Goal: Use online tool/utility: Utilize a website feature to perform a specific function

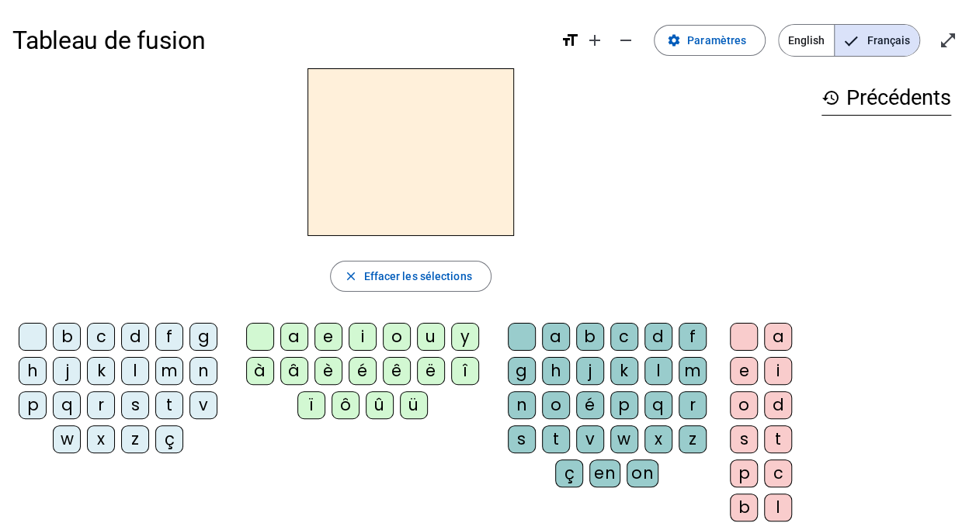
click at [36, 405] on div "p" at bounding box center [33, 405] width 28 height 28
click at [430, 325] on div "u" at bounding box center [431, 337] width 28 height 28
click at [695, 405] on div "r" at bounding box center [693, 405] width 28 height 28
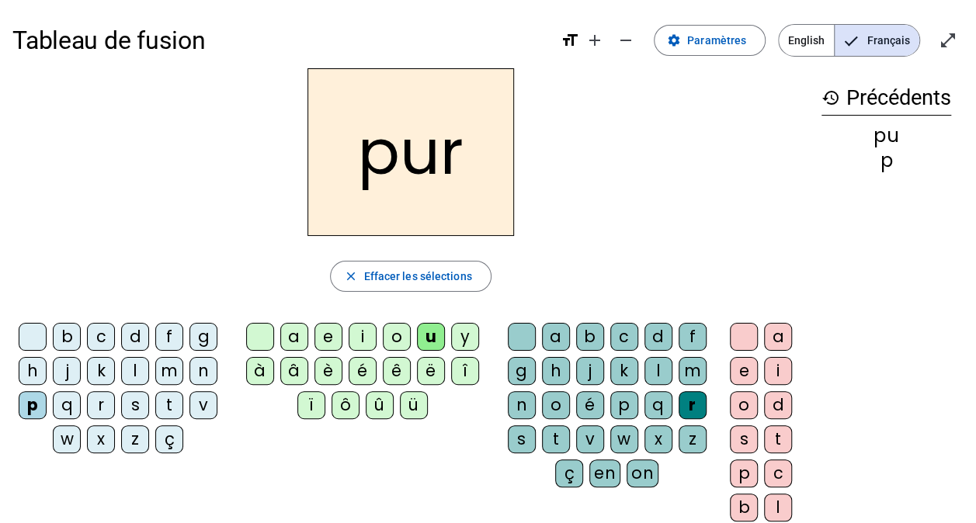
click at [139, 335] on div "d" at bounding box center [135, 337] width 28 height 28
click at [161, 377] on div "m" at bounding box center [169, 371] width 28 height 28
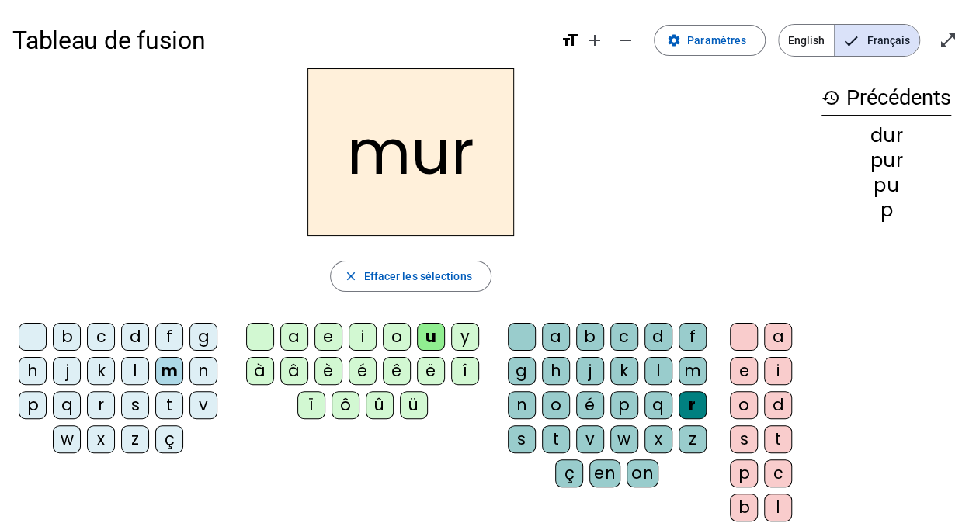
click at [136, 407] on div "s" at bounding box center [135, 405] width 28 height 28
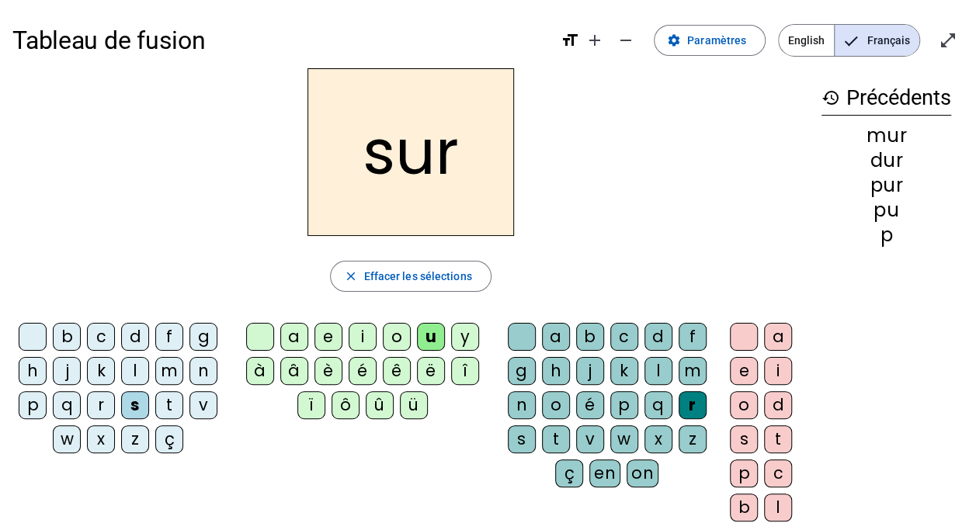
click at [525, 335] on div at bounding box center [522, 337] width 28 height 28
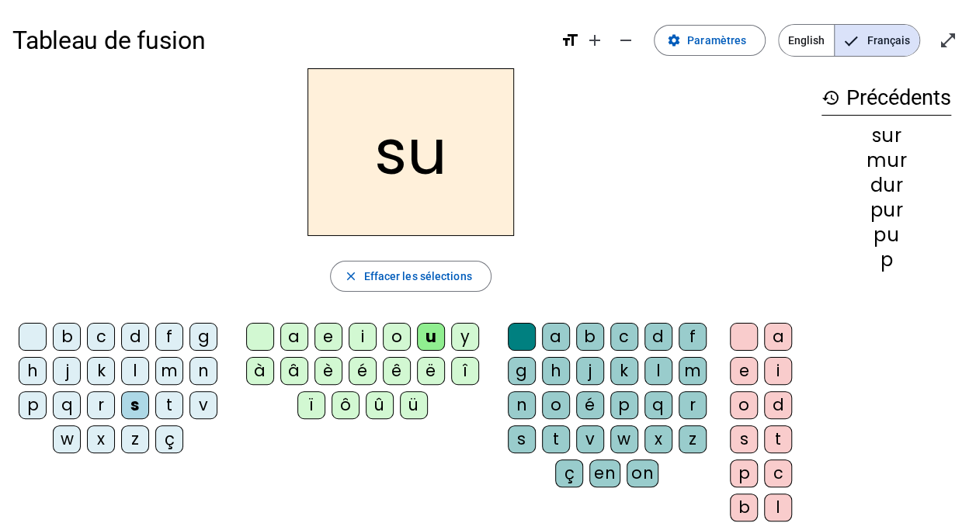
click at [62, 336] on div "b" at bounding box center [67, 337] width 28 height 28
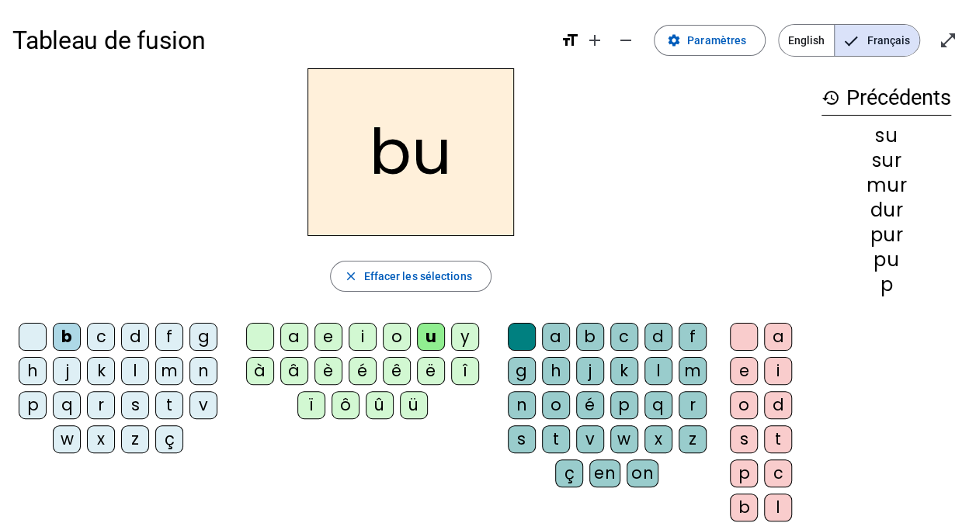
click at [200, 405] on div "v" at bounding box center [203, 405] width 28 height 28
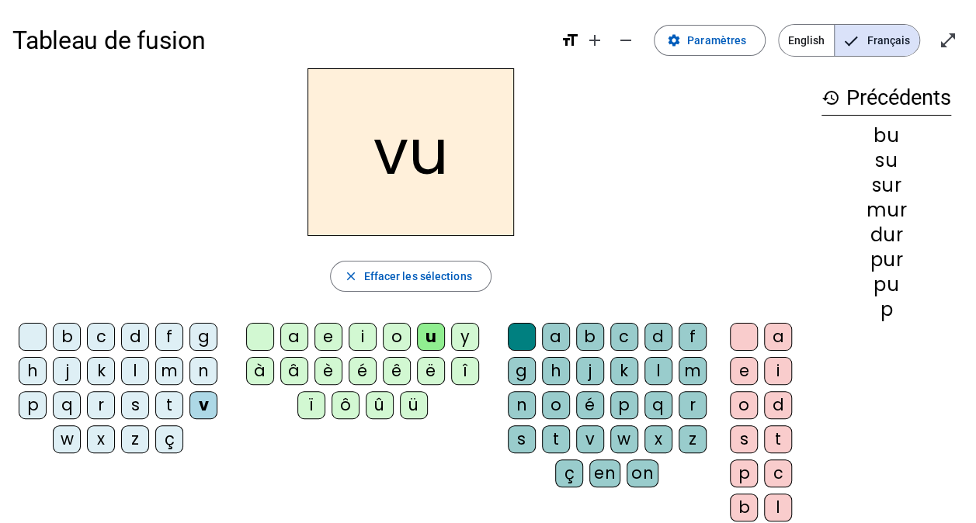
click at [297, 337] on div "a" at bounding box center [294, 337] width 28 height 28
click at [129, 364] on div "l" at bounding box center [135, 371] width 28 height 28
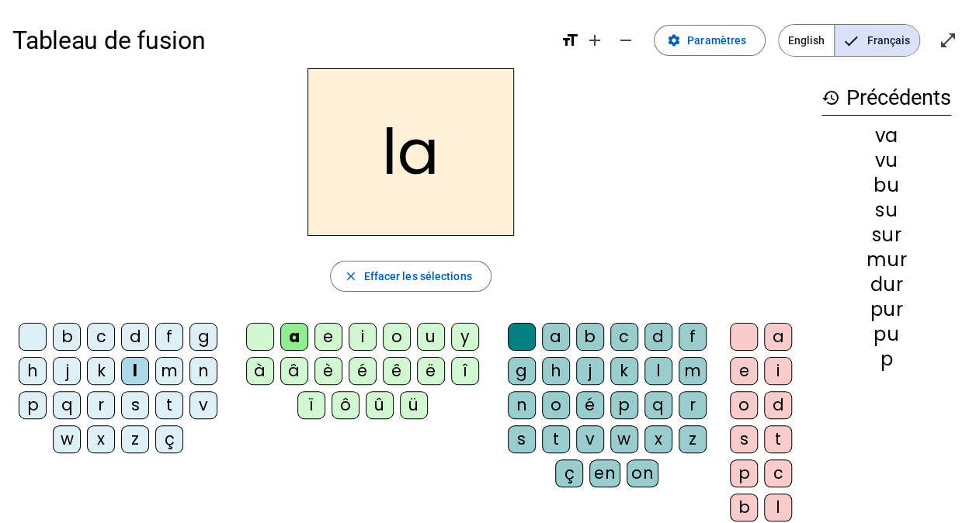
click at [167, 369] on div "m" at bounding box center [169, 371] width 28 height 28
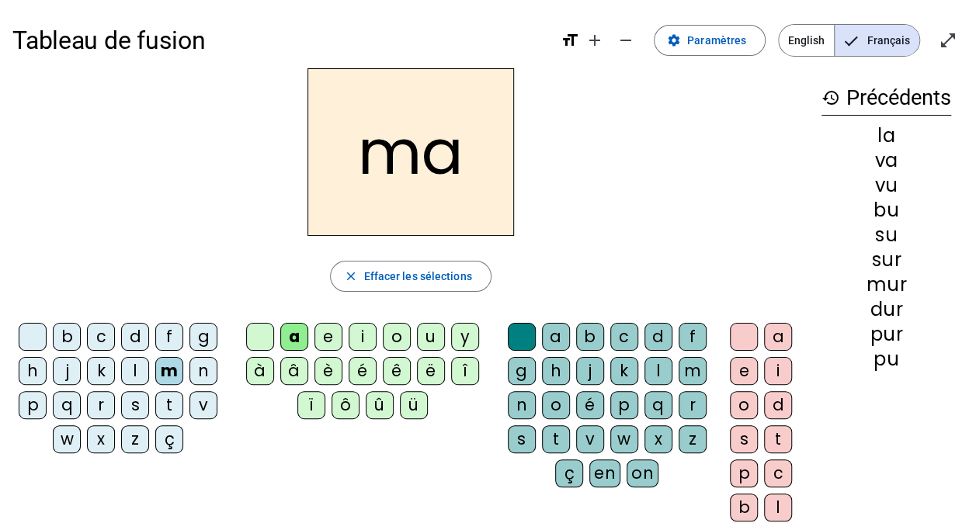
click at [326, 342] on div "e" at bounding box center [328, 337] width 28 height 28
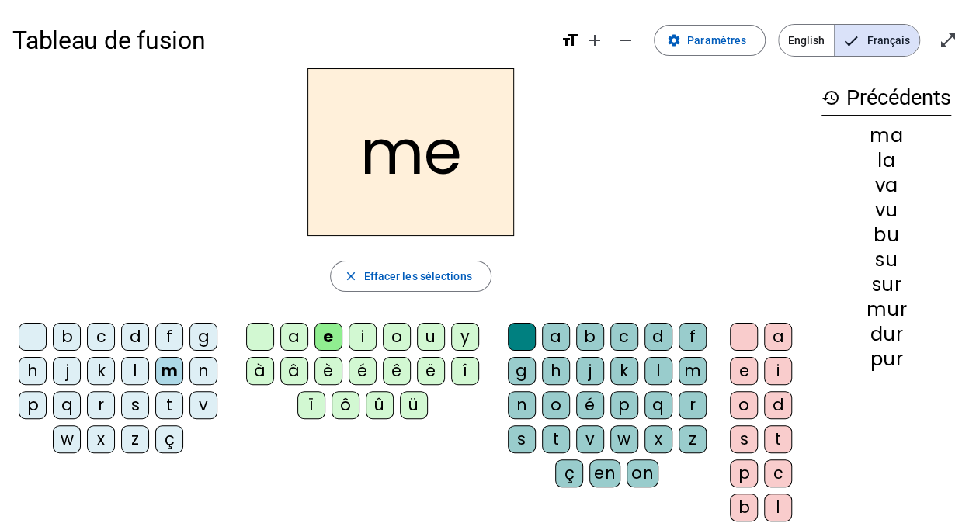
click at [135, 408] on div "s" at bounding box center [135, 405] width 28 height 28
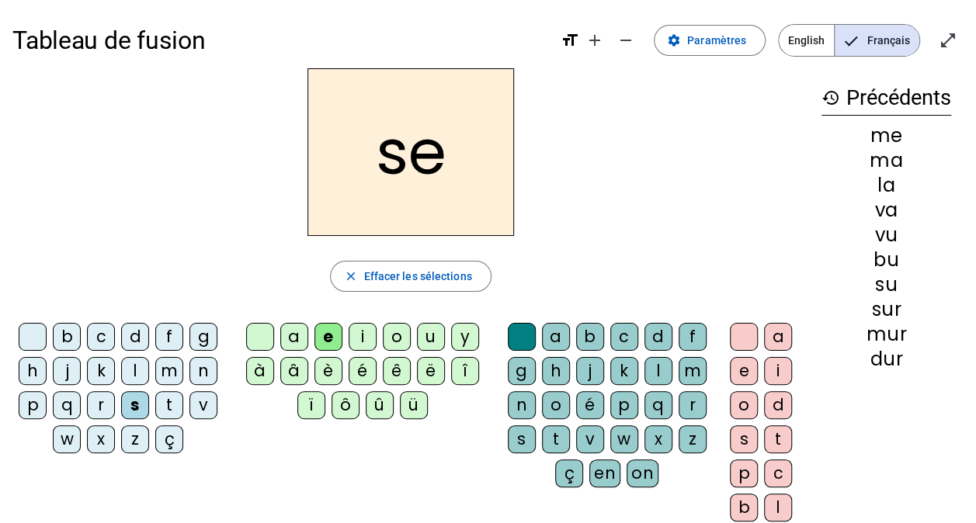
click at [134, 371] on div "l" at bounding box center [135, 371] width 28 height 28
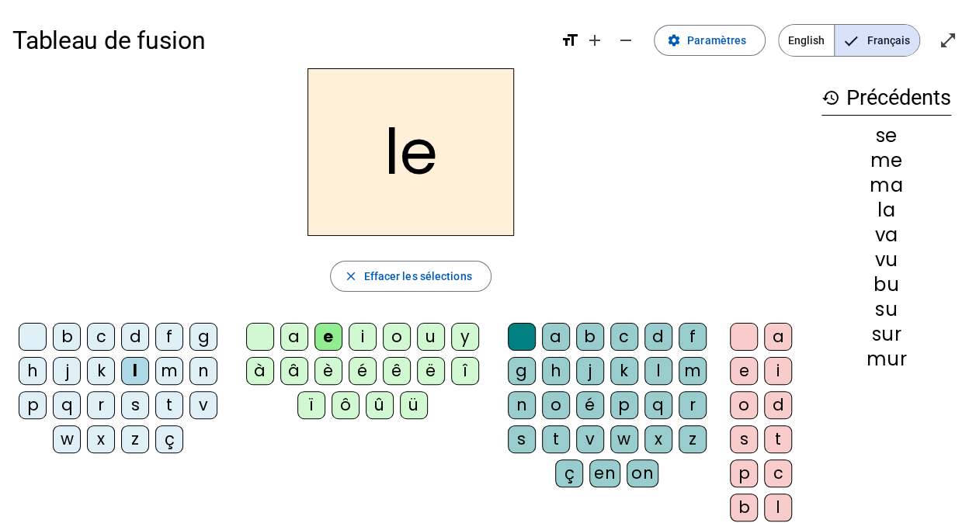
click at [200, 371] on div "n" at bounding box center [203, 371] width 28 height 28
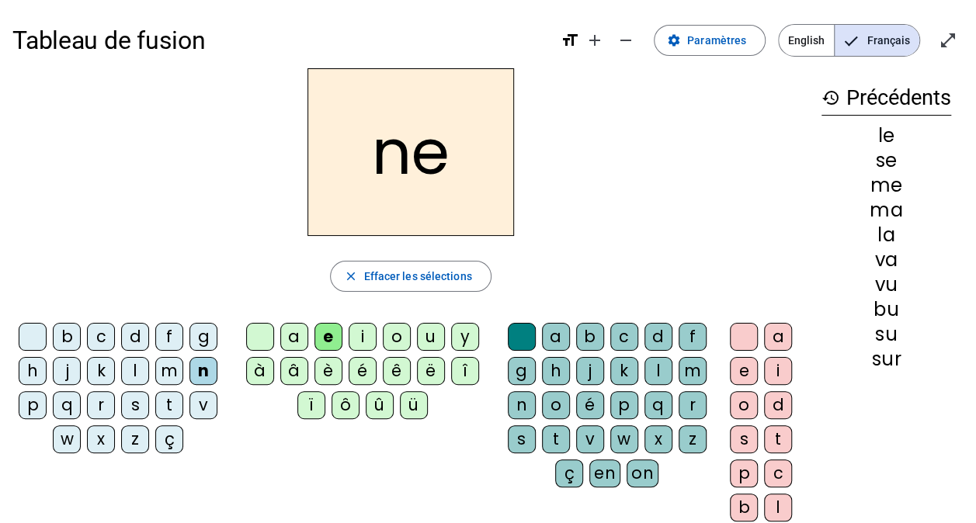
click at [358, 332] on div "i" at bounding box center [363, 337] width 28 height 28
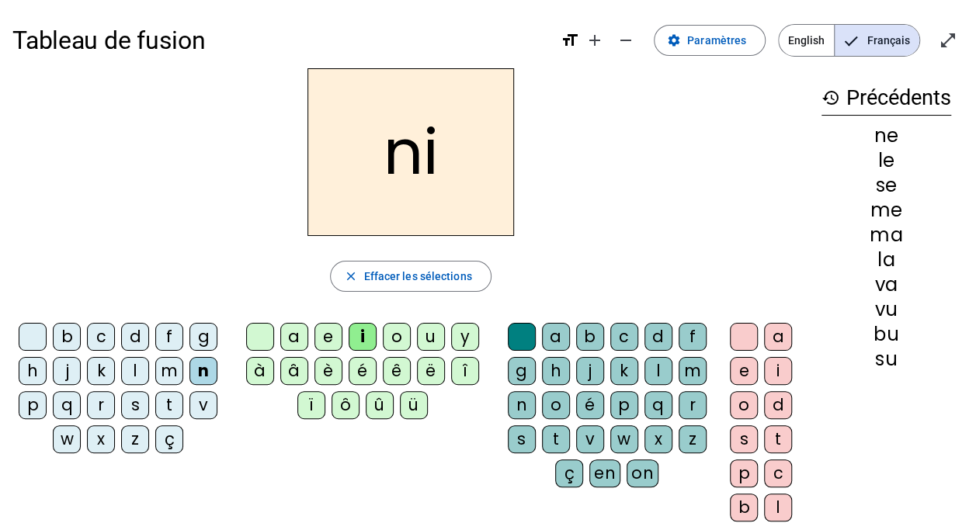
click at [135, 409] on div "s" at bounding box center [135, 405] width 28 height 28
click at [37, 365] on div "h" at bounding box center [33, 371] width 28 height 28
